Goal: Register for event/course

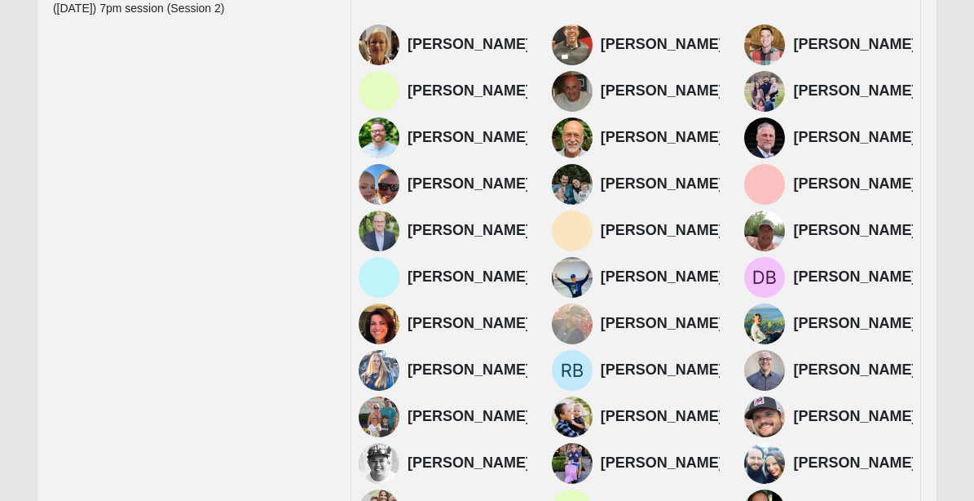
scroll to position [669, 0]
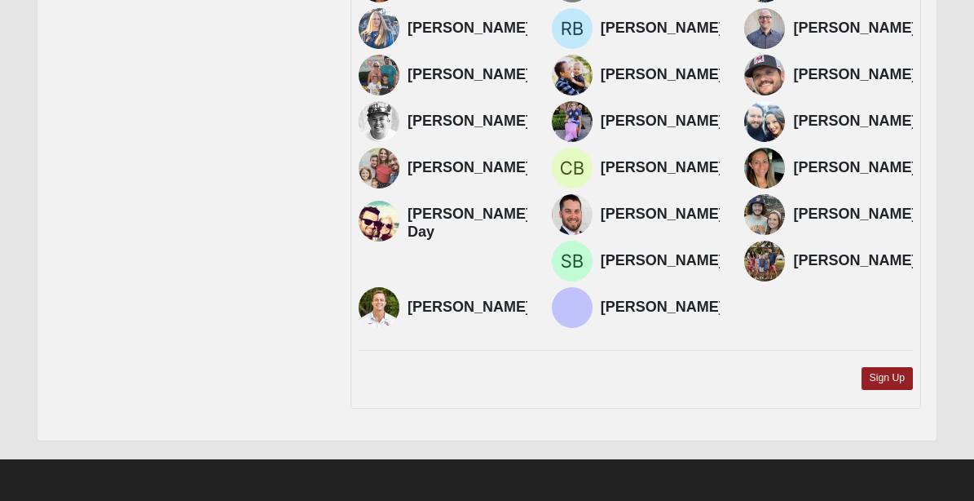
click at [578, 202] on img at bounding box center [572, 214] width 41 height 41
drag, startPoint x: 850, startPoint y: 219, endPoint x: 810, endPoint y: 226, distance: 40.5
click at [809, 223] on h4 "[PERSON_NAME]" at bounding box center [854, 214] width 123 height 18
drag, startPoint x: 854, startPoint y: 216, endPoint x: 798, endPoint y: 204, distance: 57.6
click at [796, 205] on h4 "[PERSON_NAME]" at bounding box center [854, 214] width 123 height 18
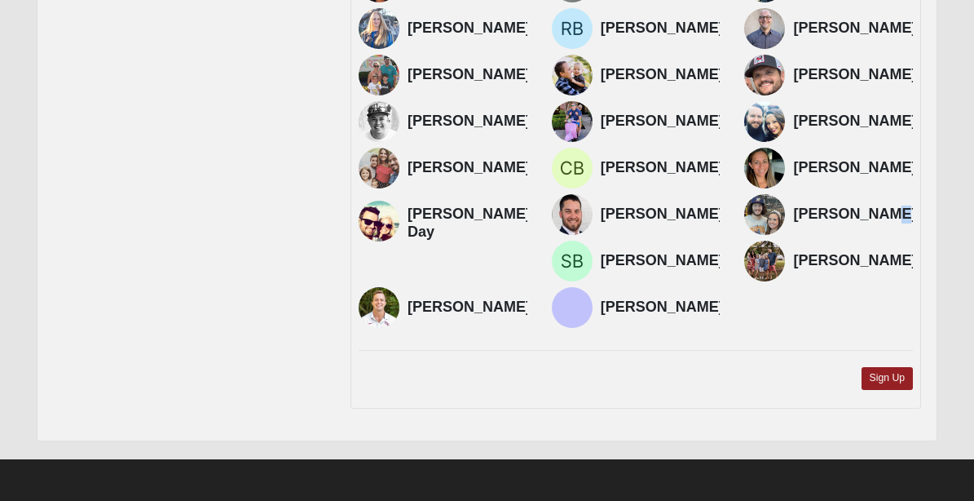
copy h4 "[PERSON_NAME]"
drag, startPoint x: 505, startPoint y: 262, endPoint x: 409, endPoint y: 258, distance: 95.5
click at [601, 258] on h4 "[PERSON_NAME]" at bounding box center [662, 261] width 123 height 18
copy h4 "[PERSON_NAME]"
click at [531, 298] on h4 "[PERSON_NAME]" at bounding box center [469, 307] width 123 height 18
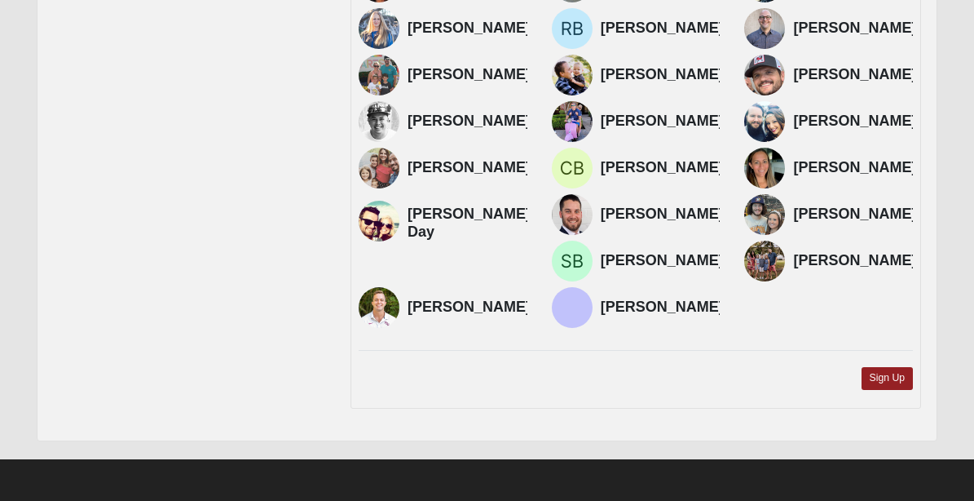
click at [531, 298] on h4 "[PERSON_NAME]" at bounding box center [469, 307] width 123 height 18
drag, startPoint x: 864, startPoint y: 258, endPoint x: 793, endPoint y: 243, distance: 72.4
click at [531, 287] on div "[PERSON_NAME]" at bounding box center [469, 307] width 123 height 41
copy h4 "[PERSON_NAME]"
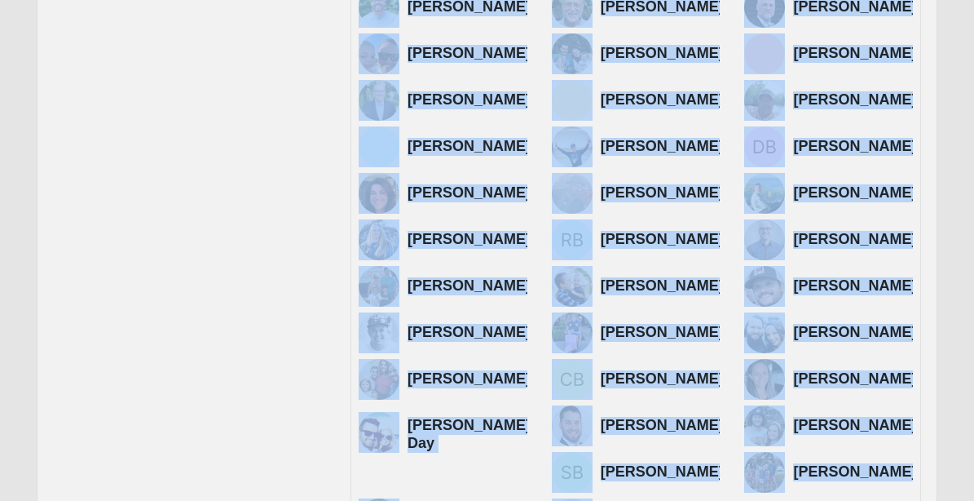
scroll to position [0, 0]
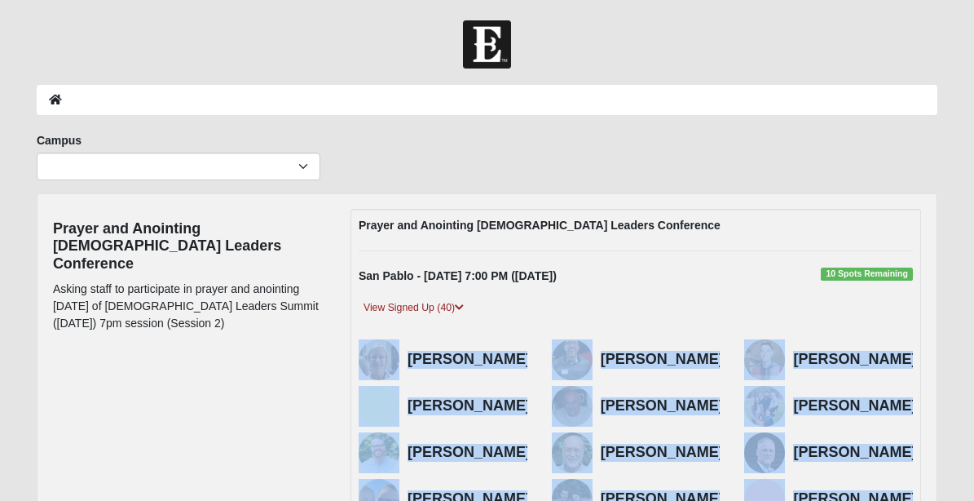
drag, startPoint x: 902, startPoint y: 307, endPoint x: 379, endPoint y: 326, distance: 523.0
copy div "[PERSON_NAME] [PERSON_NAME] [PERSON_NAME] [PERSON_NAME] [PERSON_NAME] [PERSON_N…"
